Goal: Information Seeking & Learning: Learn about a topic

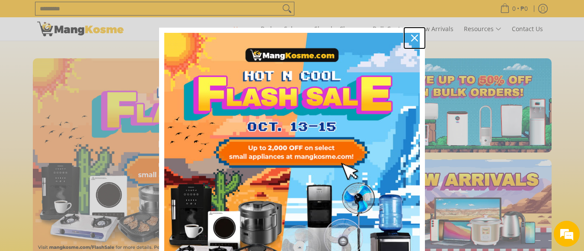
click at [411, 38] on icon "close icon" at bounding box center [414, 38] width 7 height 7
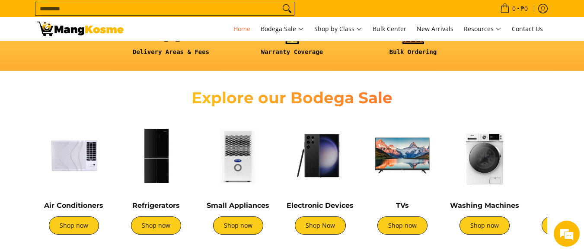
scroll to position [303, 0]
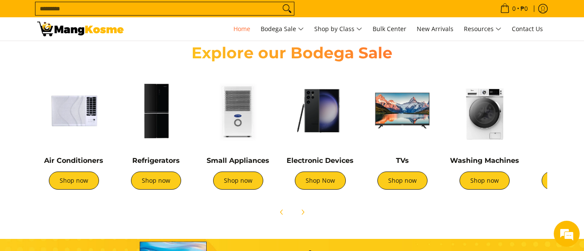
click at [153, 129] on img at bounding box center [155, 110] width 73 height 73
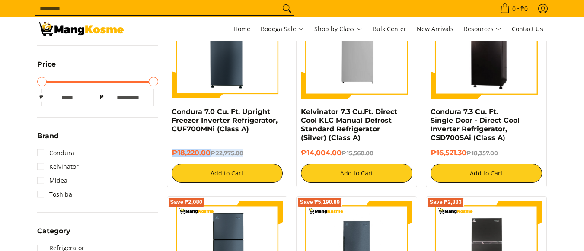
drag, startPoint x: 267, startPoint y: 140, endPoint x: 241, endPoint y: 137, distance: 26.1
click at [246, 147] on div "Condura 7.0 Cu. Ft. Upright Freezer Inverter Refrigerator, CUF700MNi (Class A) …" at bounding box center [227, 145] width 111 height 75
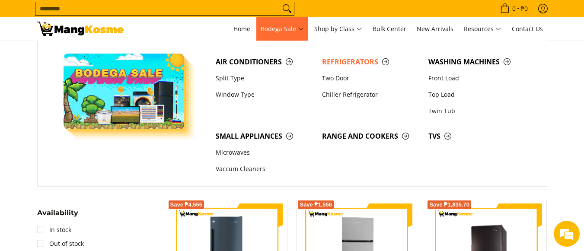
drag, startPoint x: 272, startPoint y: 86, endPoint x: 264, endPoint y: 40, distance: 46.4
click at [264, 41] on section at bounding box center [292, 97] width 584 height 113
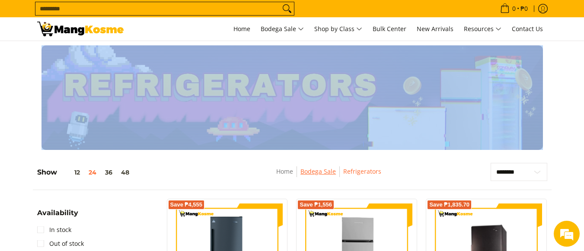
click at [318, 173] on link "Bodega Sale" at bounding box center [317, 171] width 35 height 8
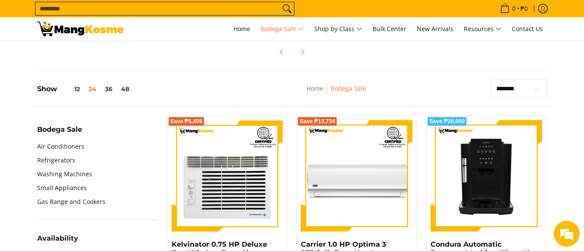
scroll to position [130, 0]
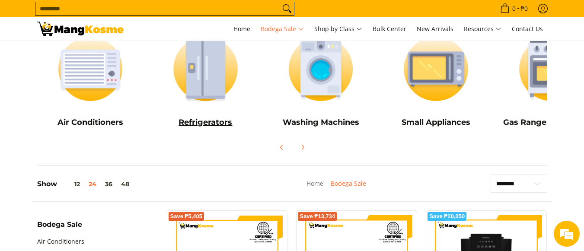
click at [217, 106] on img at bounding box center [205, 69] width 107 height 80
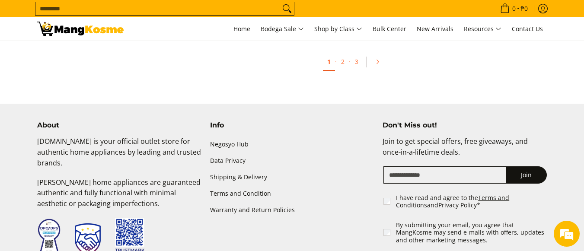
scroll to position [2074, 0]
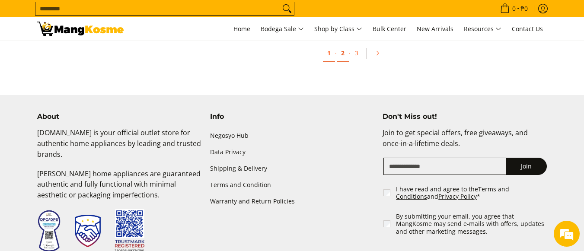
click at [345, 45] on link "2" at bounding box center [343, 54] width 12 height 18
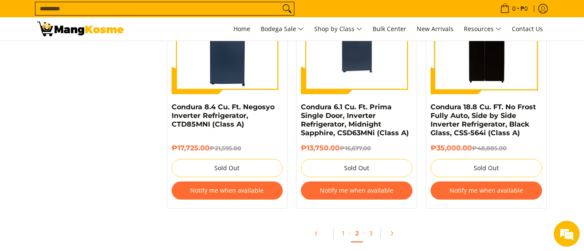
scroll to position [1988, 0]
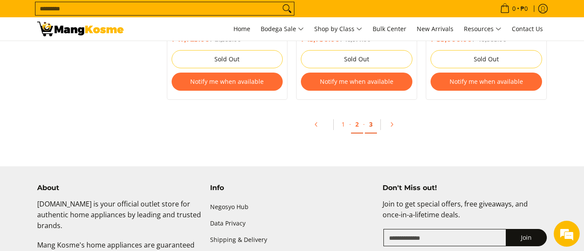
click at [372, 125] on link "3" at bounding box center [371, 125] width 12 height 18
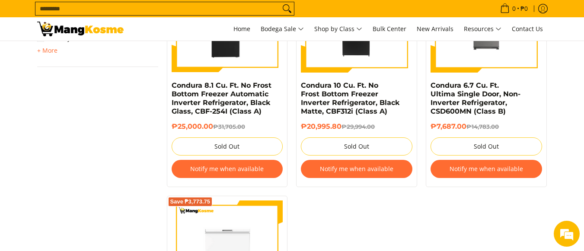
scroll to position [562, 0]
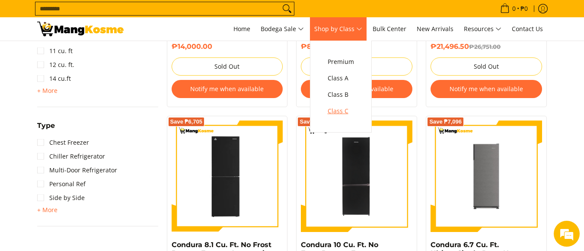
click at [352, 113] on span "Class C" at bounding box center [341, 111] width 26 height 11
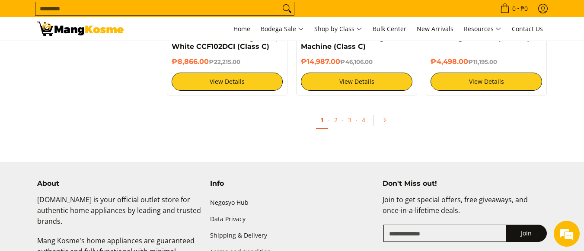
scroll to position [1858, 0]
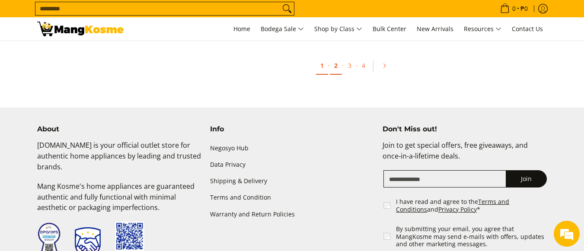
click at [335, 65] on link "2" at bounding box center [336, 66] width 12 height 18
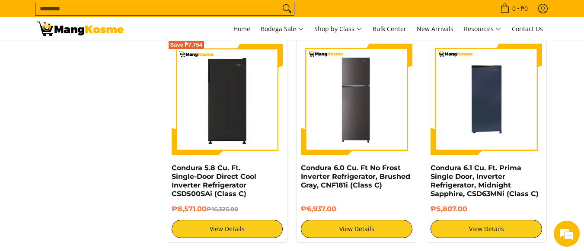
scroll to position [1685, 0]
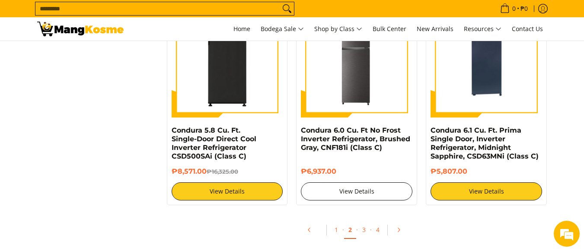
click at [358, 191] on link "View Details" at bounding box center [356, 191] width 111 height 18
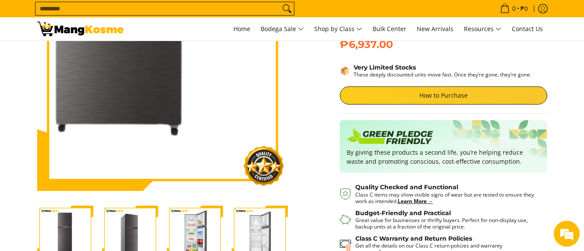
scroll to position [130, 0]
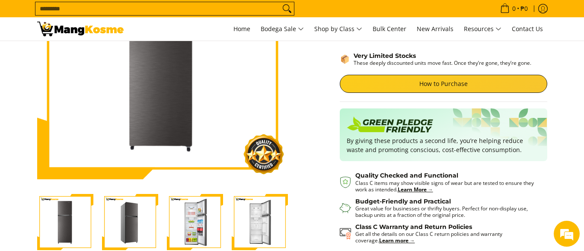
click at [188, 223] on img "Condura 6.0 Cu. Ft No Frost Inverter Refrigerator, Brushed Gray, CNF181i (Class…" at bounding box center [195, 222] width 56 height 56
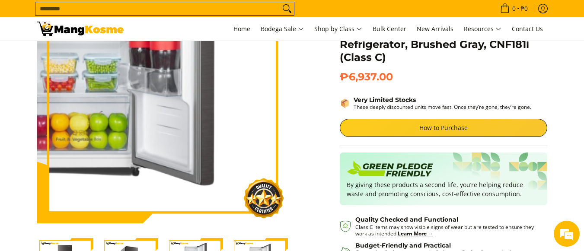
scroll to position [86, 0]
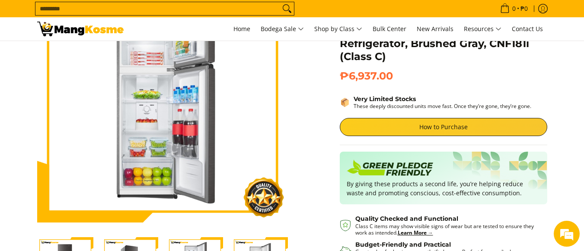
click at [337, 166] on div "**********" at bounding box center [443, 164] width 216 height 385
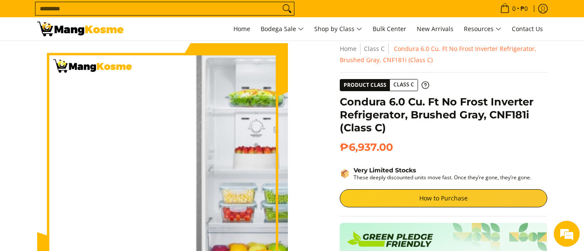
scroll to position [0, 0]
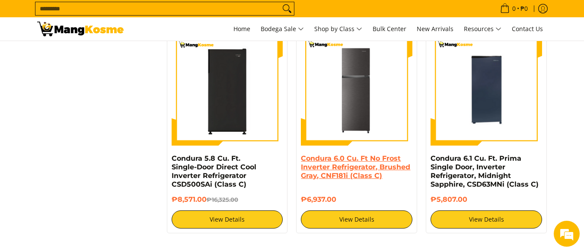
scroll to position [1642, 0]
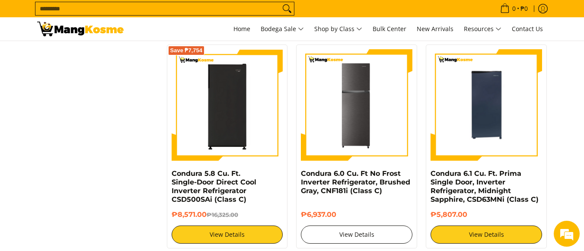
click at [366, 232] on link "View Details" at bounding box center [356, 235] width 111 height 18
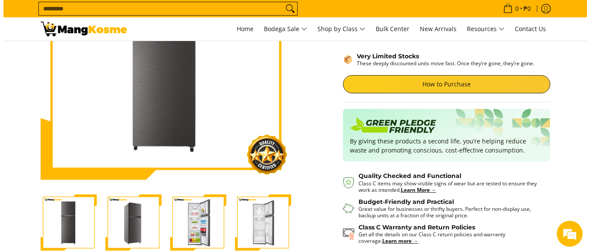
scroll to position [130, 0]
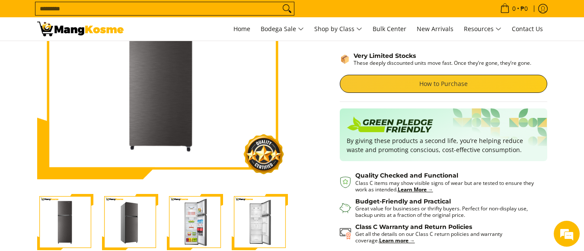
click at [430, 85] on link "How to Purchase" at bounding box center [443, 84] width 207 height 18
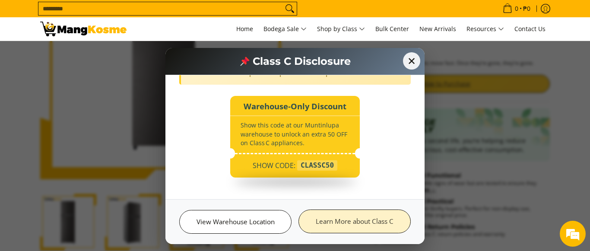
scroll to position [0, 0]
click at [365, 224] on link "Learn More about Class C" at bounding box center [355, 222] width 112 height 24
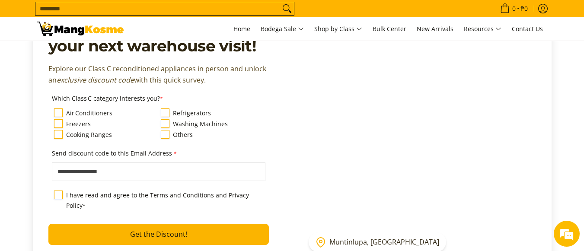
scroll to position [1296, 0]
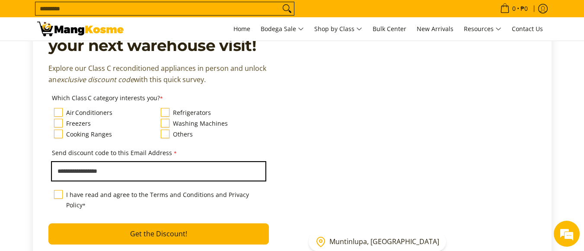
click at [111, 165] on input "Send discount code to this Email Address *" at bounding box center [158, 171] width 213 height 18
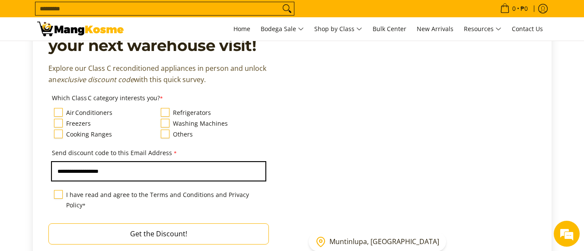
type input "**********"
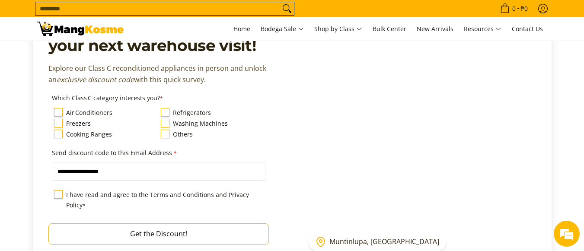
drag, startPoint x: 140, startPoint y: 205, endPoint x: 153, endPoint y: 215, distance: 16.3
click at [145, 223] on button "Get the Discount!" at bounding box center [158, 233] width 220 height 21
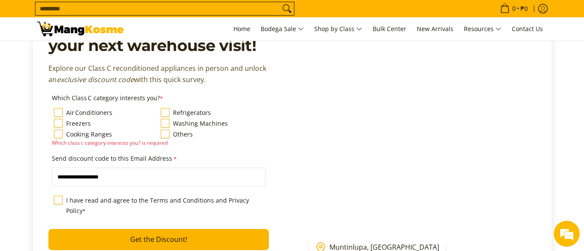
scroll to position [1253, 0]
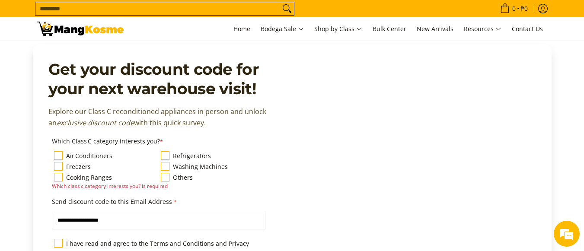
click at [173, 151] on label "Refrigerators" at bounding box center [192, 156] width 38 height 10
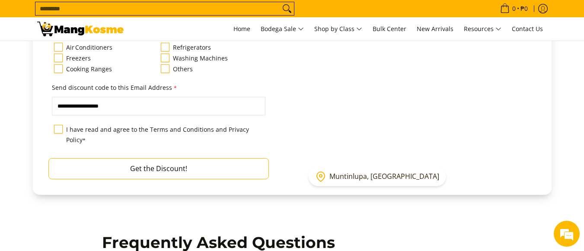
scroll to position [1383, 0]
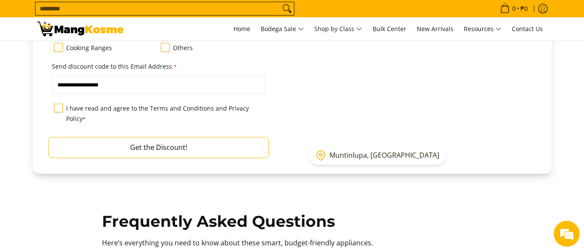
click at [160, 137] on button "Get the Discount!" at bounding box center [158, 147] width 220 height 21
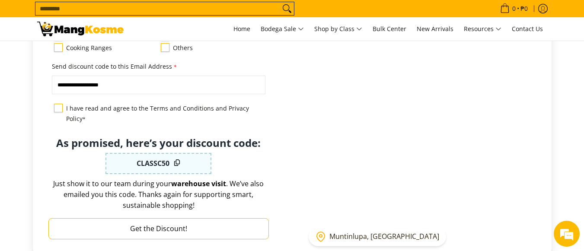
click at [218, 218] on button "Get the Discount!" at bounding box center [158, 228] width 220 height 21
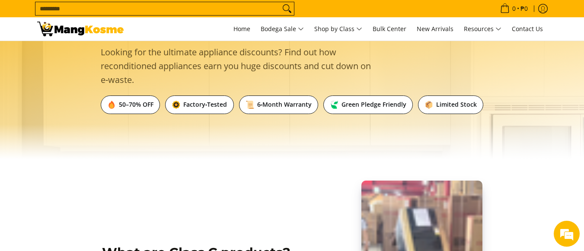
scroll to position [0, 0]
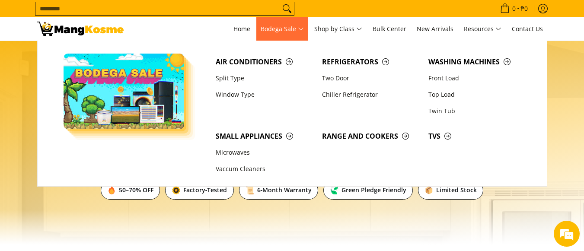
click at [290, 31] on span "Bodega Sale" at bounding box center [282, 29] width 43 height 11
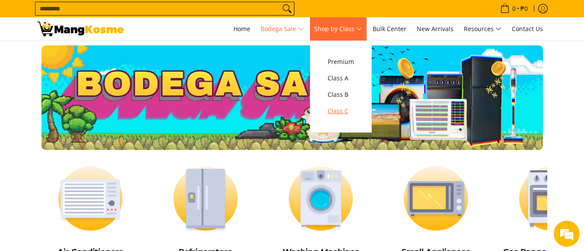
click at [347, 111] on span "Class C" at bounding box center [341, 111] width 26 height 11
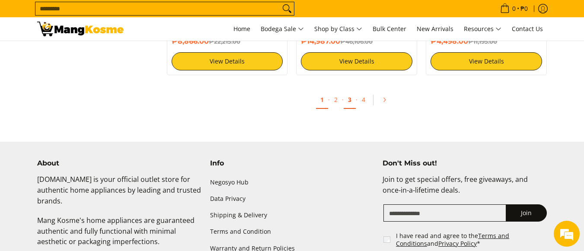
scroll to position [1729, 0]
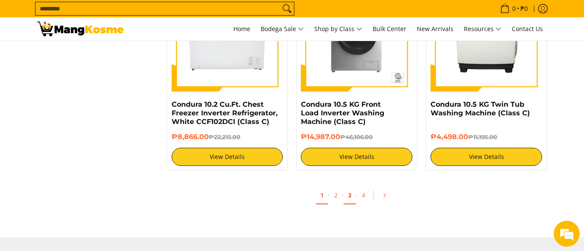
click at [349, 198] on link "3" at bounding box center [350, 196] width 12 height 18
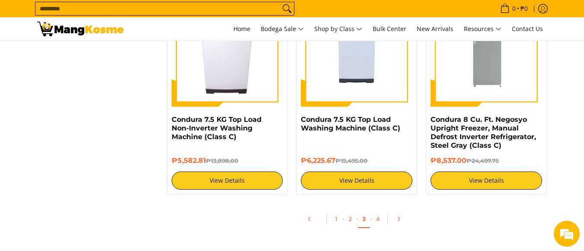
scroll to position [1729, 0]
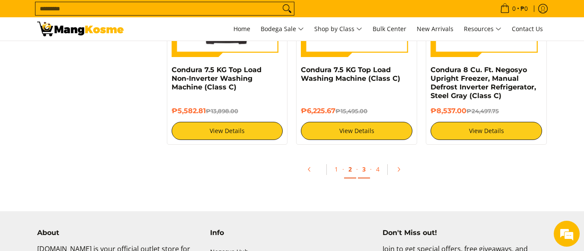
click at [351, 167] on link "2" at bounding box center [350, 170] width 12 height 18
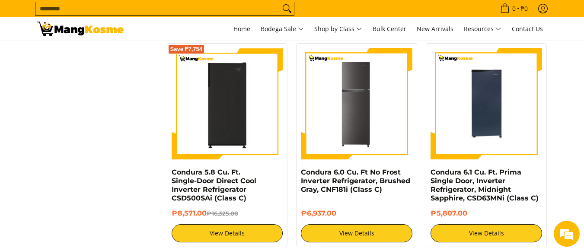
scroll to position [1685, 0]
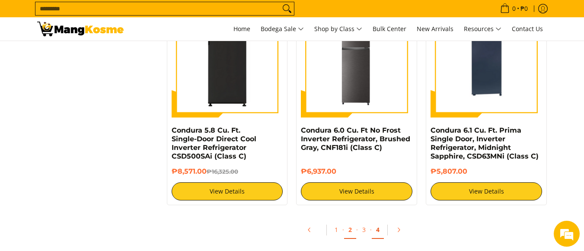
click at [375, 230] on link "4" at bounding box center [378, 230] width 12 height 18
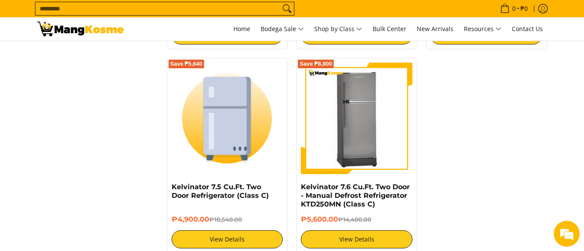
scroll to position [1599, 0]
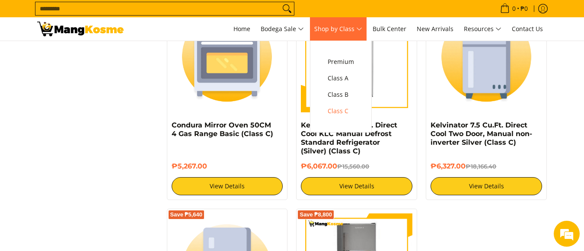
drag, startPoint x: 359, startPoint y: 30, endPoint x: 358, endPoint y: 48, distance: 17.7
click at [359, 31] on span "Shop by Class" at bounding box center [338, 29] width 48 height 11
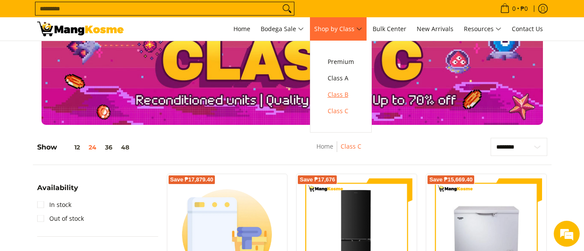
scroll to position [4, 0]
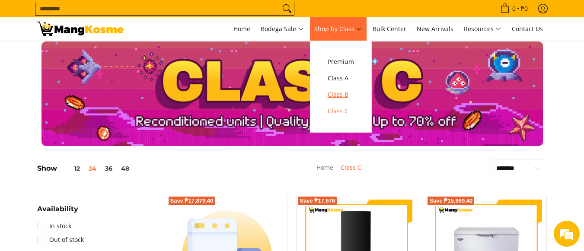
click at [347, 93] on span "Class B" at bounding box center [341, 94] width 26 height 11
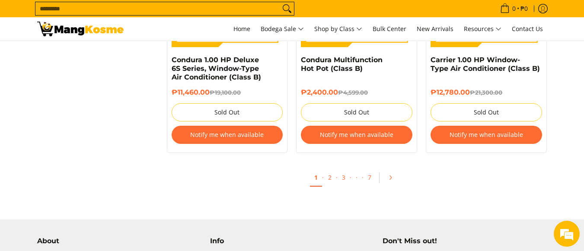
scroll to position [1858, 0]
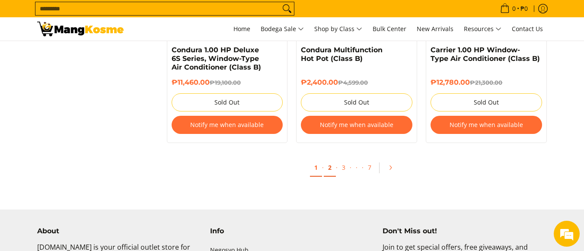
click at [331, 166] on link "2" at bounding box center [330, 168] width 12 height 18
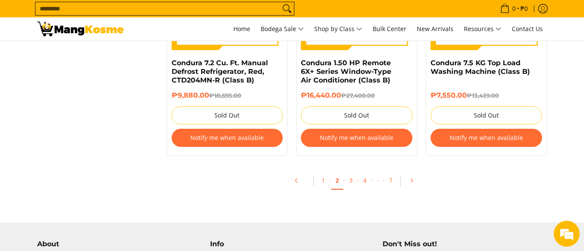
scroll to position [1901, 0]
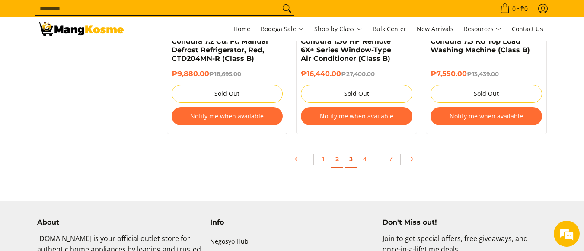
click at [348, 161] on link "3" at bounding box center [351, 159] width 12 height 18
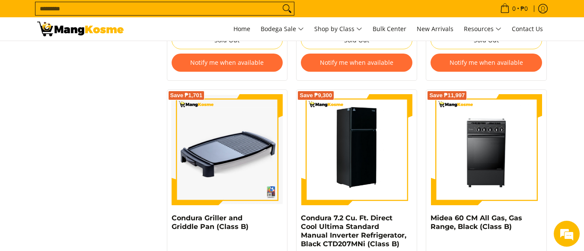
scroll to position [1296, 0]
